Goal: Information Seeking & Learning: Check status

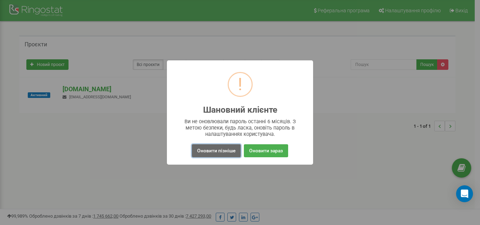
click at [200, 148] on button "Оновити пізніше" at bounding box center [216, 151] width 49 height 13
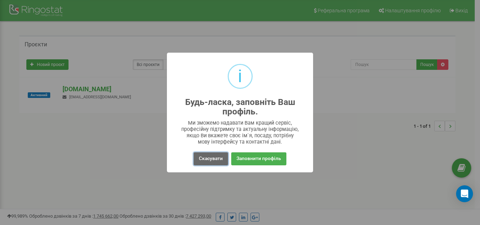
click at [210, 164] on button "Скасувати" at bounding box center [211, 159] width 34 height 13
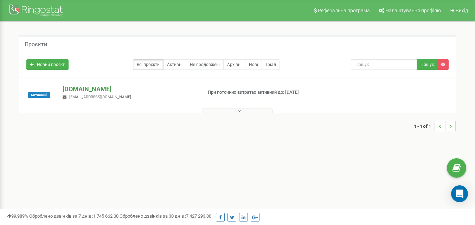
drag, startPoint x: 210, startPoint y: 164, endPoint x: 70, endPoint y: 85, distance: 160.6
click at [70, 85] on p "[DOMAIN_NAME]" at bounding box center [130, 89] width 134 height 9
click at [71, 86] on p "[DOMAIN_NAME]" at bounding box center [130, 89] width 134 height 9
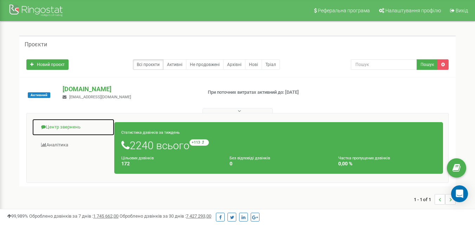
click at [66, 129] on link "Центр звернень" at bounding box center [73, 127] width 83 height 17
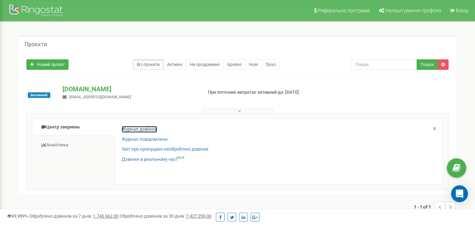
click at [153, 127] on link "Журнал дзвінків" at bounding box center [140, 129] width 36 height 7
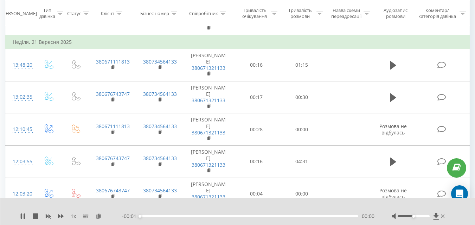
scroll to position [563, 0]
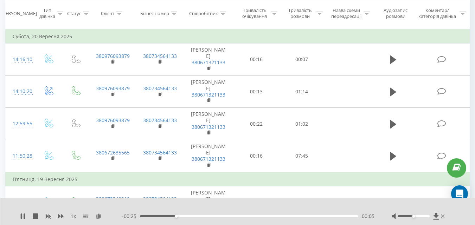
scroll to position [668, 0]
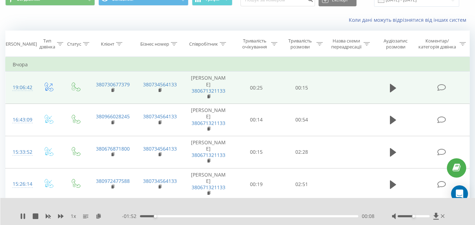
scroll to position [70, 0]
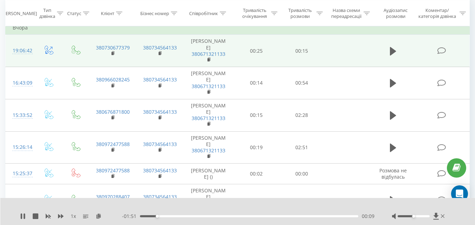
click at [395, 66] on td at bounding box center [394, 51] width 44 height 32
click at [392, 56] on icon at bounding box center [393, 51] width 6 height 10
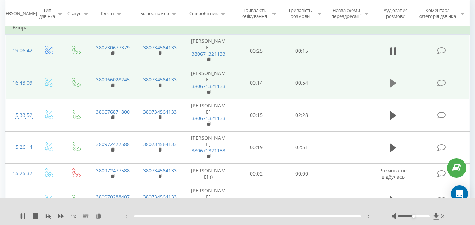
click at [392, 100] on td at bounding box center [394, 83] width 44 height 32
click at [392, 88] on icon at bounding box center [393, 83] width 6 height 8
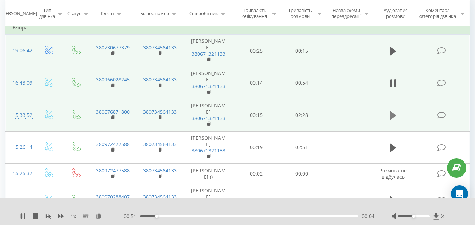
click at [396, 121] on icon at bounding box center [393, 116] width 6 height 10
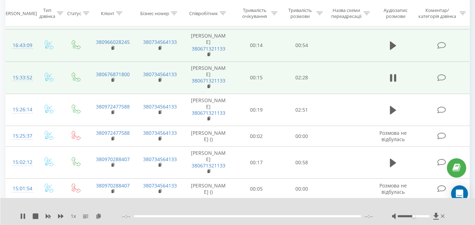
scroll to position [141, 0]
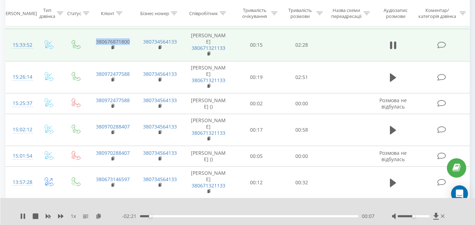
drag, startPoint x: 88, startPoint y: 68, endPoint x: 140, endPoint y: 75, distance: 52.8
click at [140, 61] on tr "15:33:52 380676871800 380734564133 [PERSON_NAME] 380671321133 00:15 02:28" at bounding box center [238, 45] width 464 height 32
copy td "380676871800"
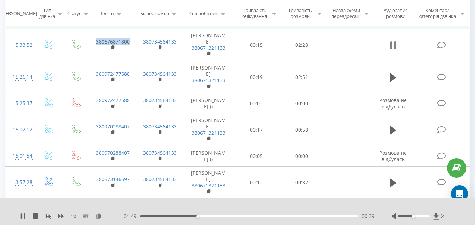
click at [392, 49] on icon at bounding box center [391, 45] width 2 height 8
click at [144, 217] on div "00:39" at bounding box center [249, 217] width 218 height 2
click at [23, 213] on div "1 x" at bounding box center [71, 216] width 102 height 7
click at [24, 217] on icon at bounding box center [23, 217] width 6 height 6
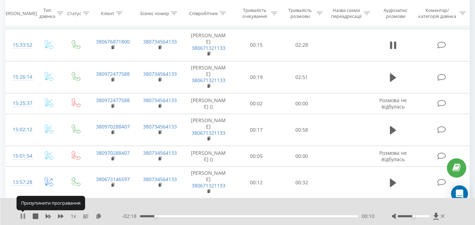
click at [25, 215] on icon at bounding box center [24, 217] width 1 height 6
